Goal: Transaction & Acquisition: Purchase product/service

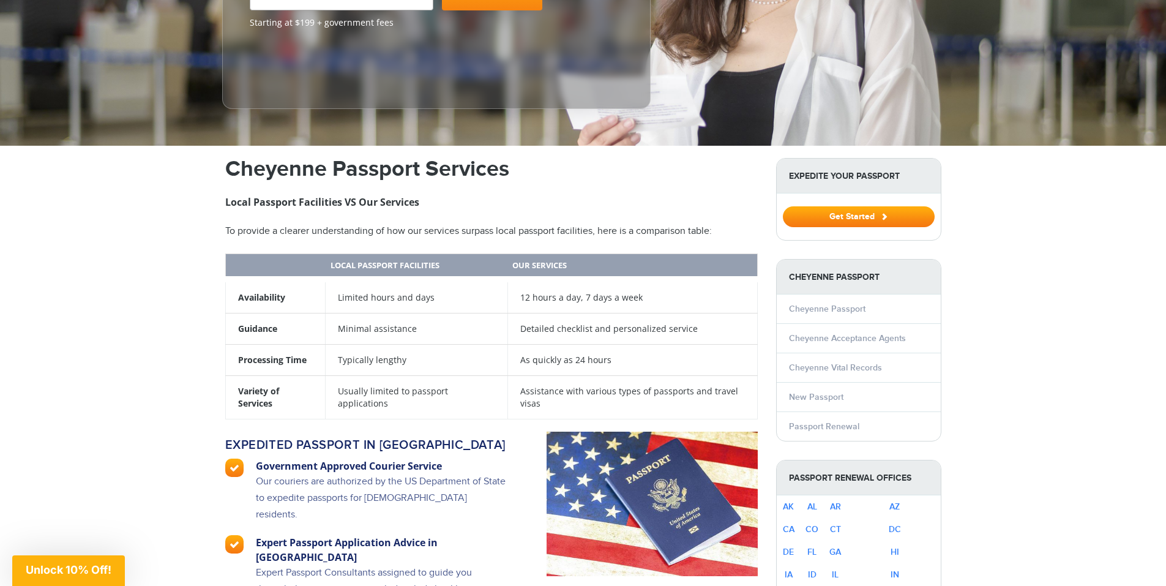
scroll to position [367, 0]
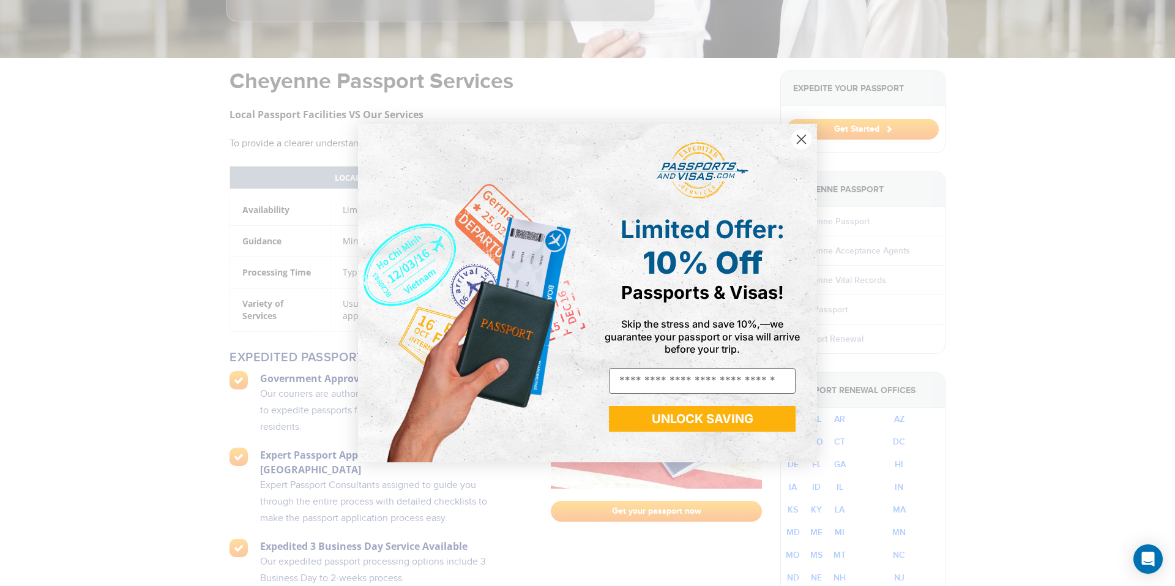
click at [799, 133] on circle "Close dialog" at bounding box center [801, 139] width 20 height 20
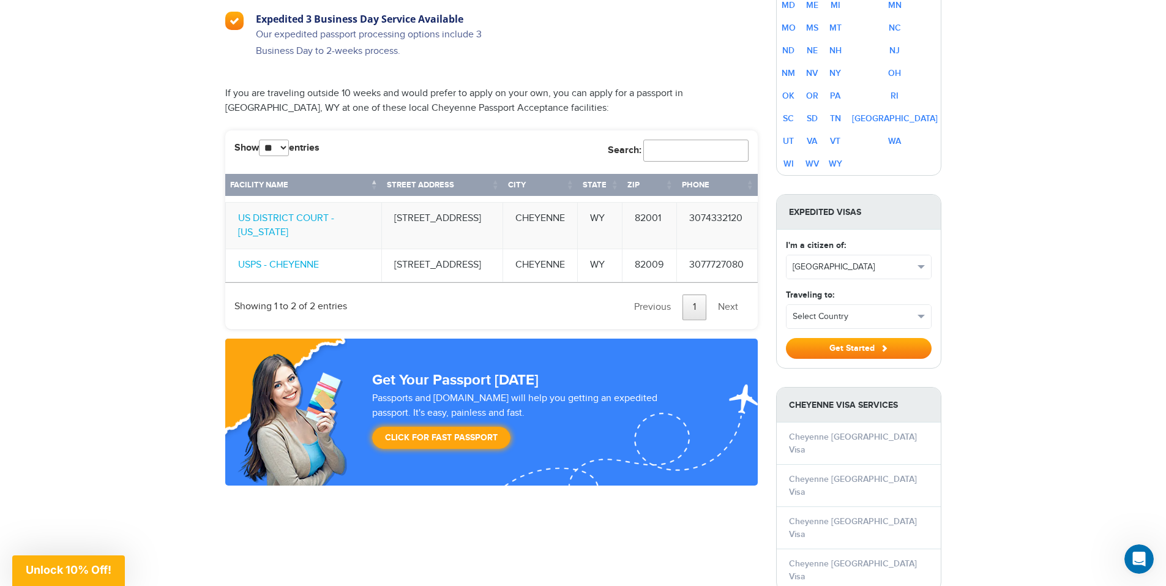
scroll to position [938, 0]
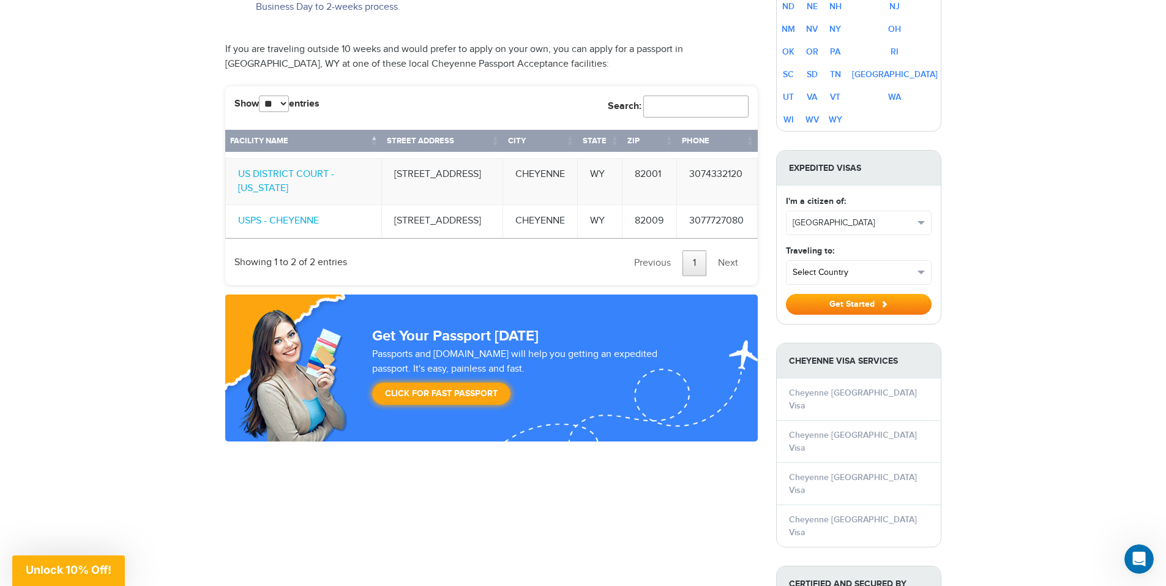
click at [919, 271] on span "button" at bounding box center [920, 273] width 7 height 4
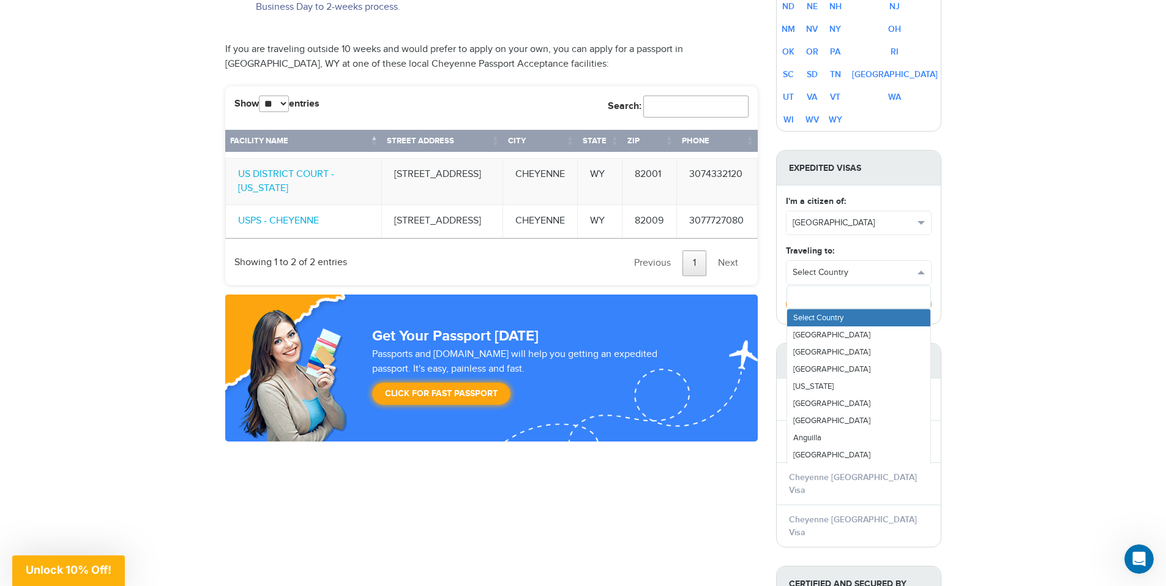
click at [1012, 253] on div "800-860-8610 Passports & Visas.com Login Check Status Passports Passport Renewa…" at bounding box center [583, 214] width 1166 height 2305
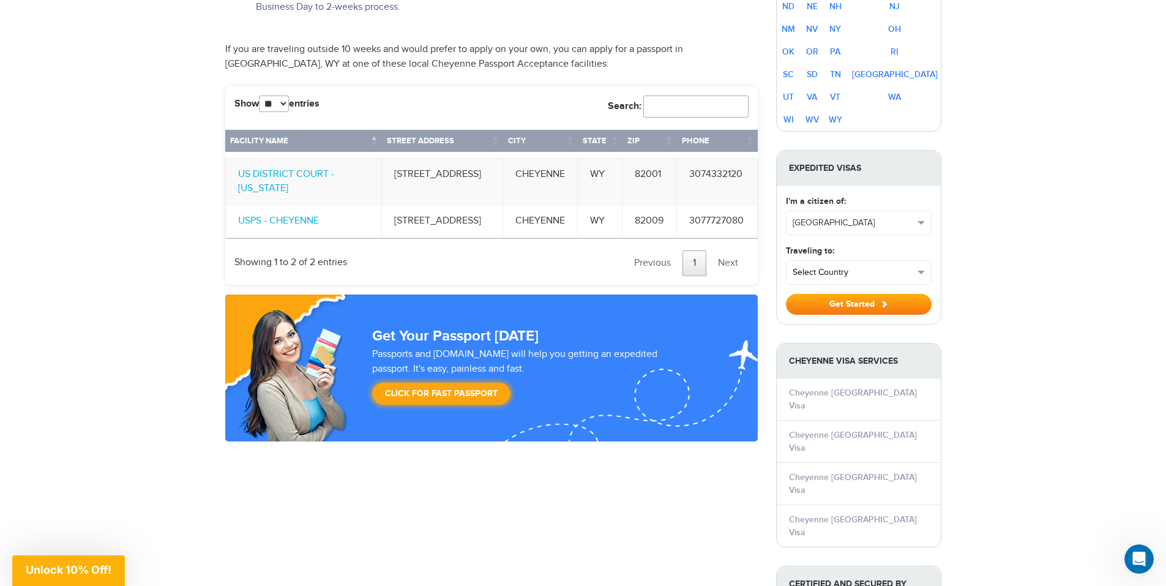
click at [927, 261] on button "Select Country" at bounding box center [858, 272] width 144 height 23
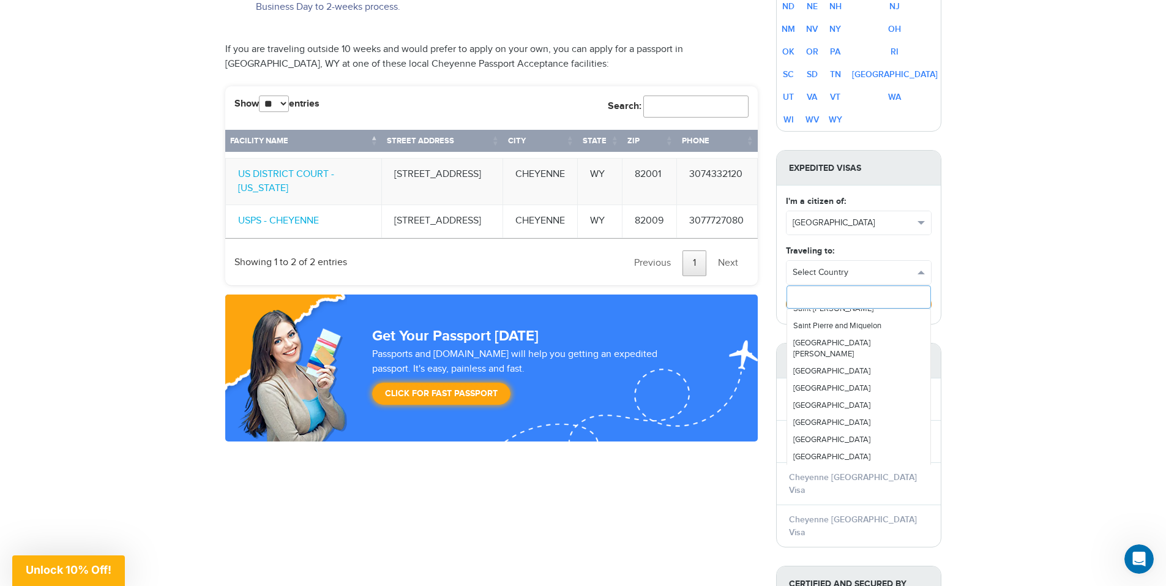
scroll to position [3264, 0]
click at [853, 426] on link "Scotland" at bounding box center [858, 434] width 143 height 17
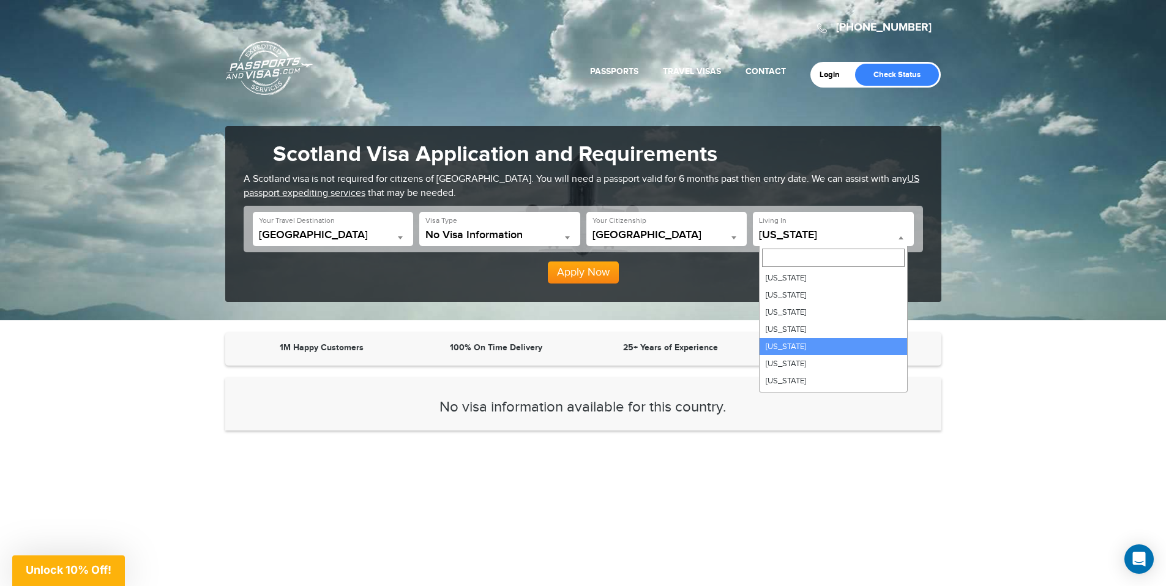
click at [898, 233] on span at bounding box center [901, 238] width 12 height 16
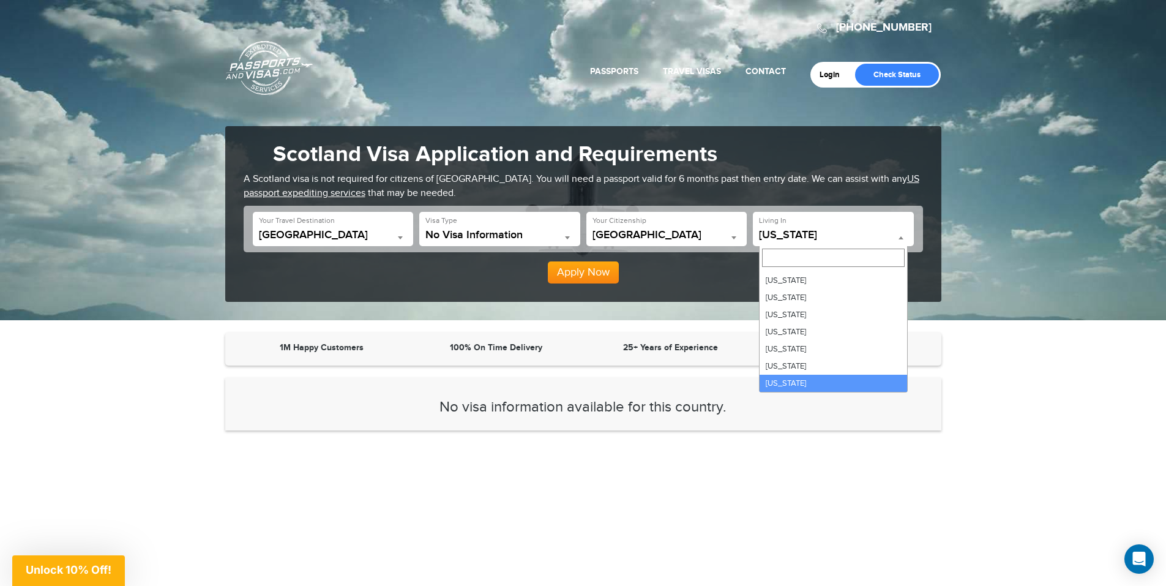
select select "**"
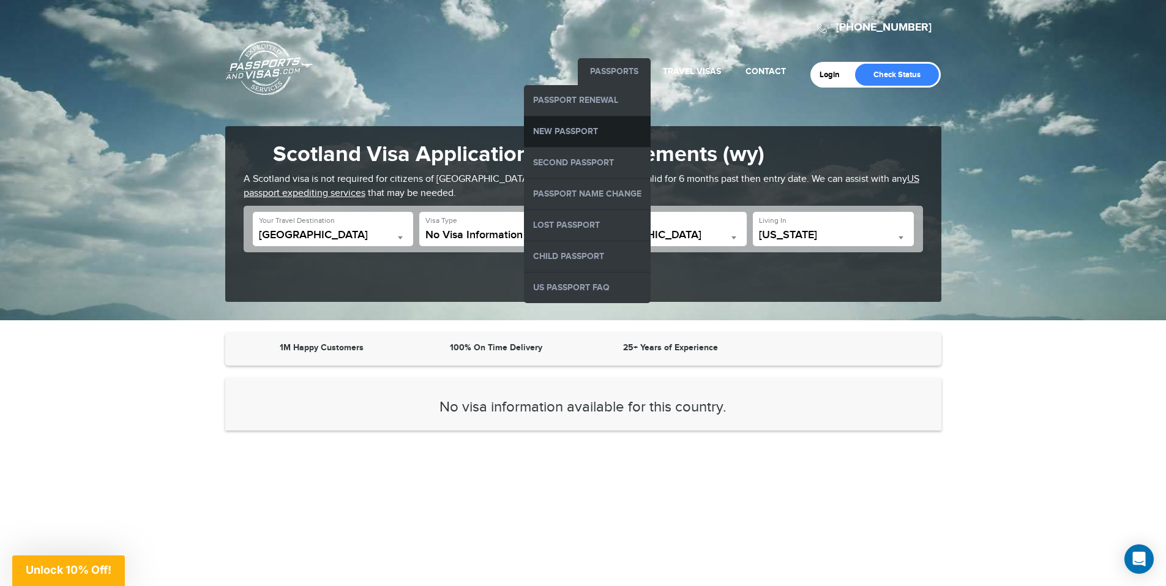
click at [607, 133] on link "New Passport" at bounding box center [587, 131] width 127 height 31
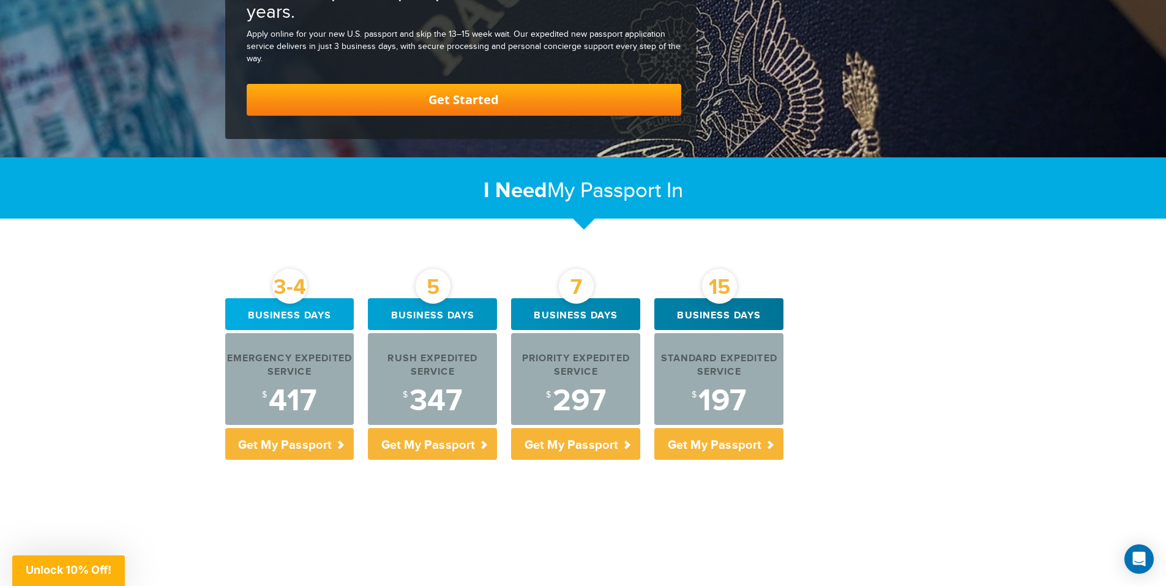
scroll to position [245, 0]
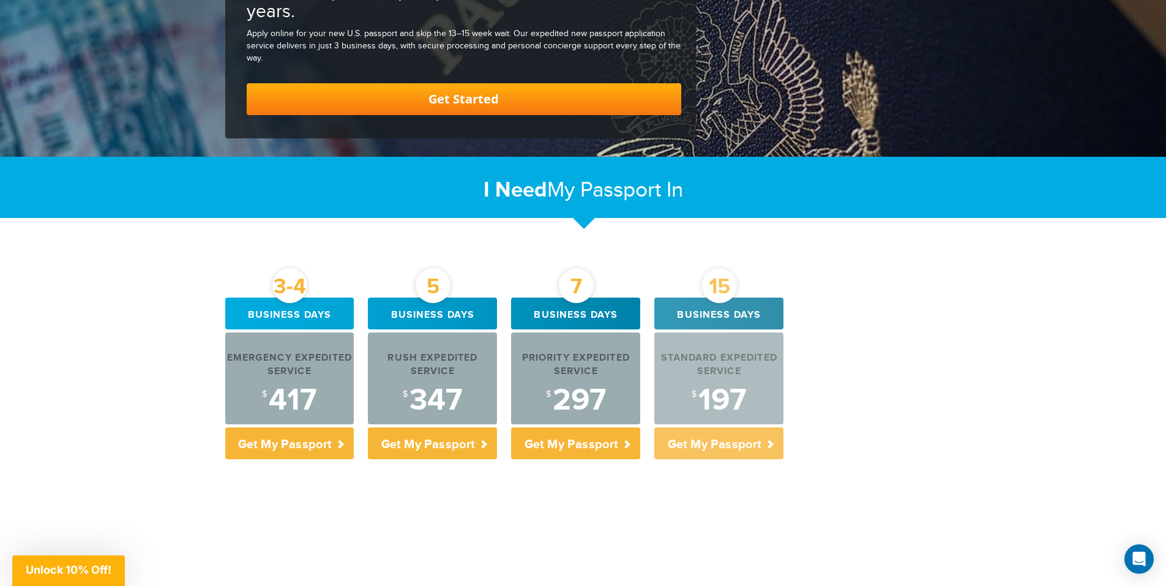
click at [734, 385] on div "$ 197" at bounding box center [718, 400] width 129 height 31
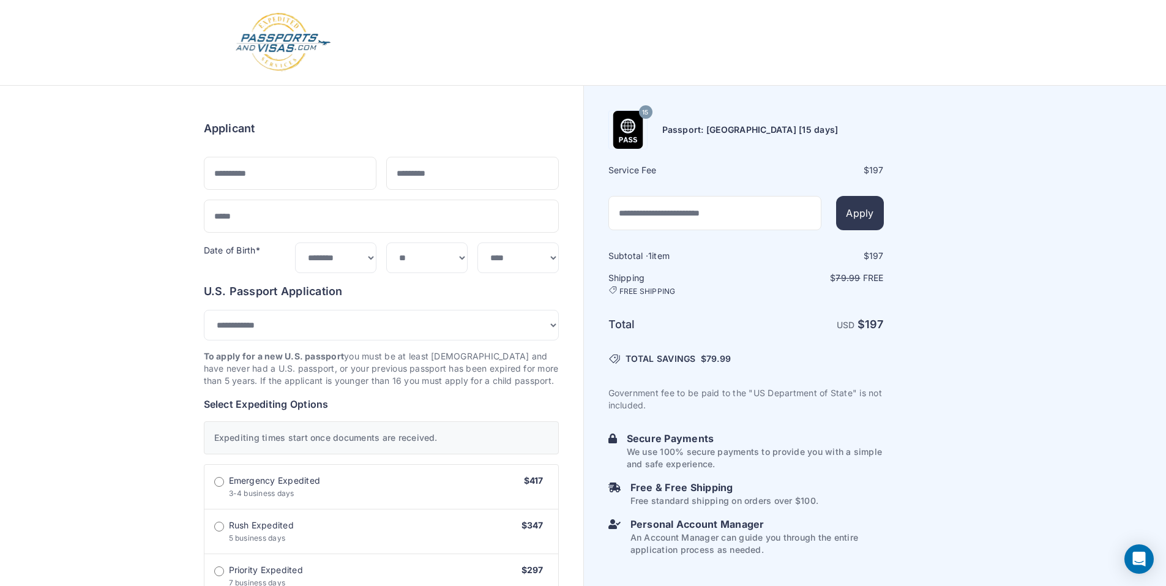
select select "***"
